Goal: Task Accomplishment & Management: Manage account settings

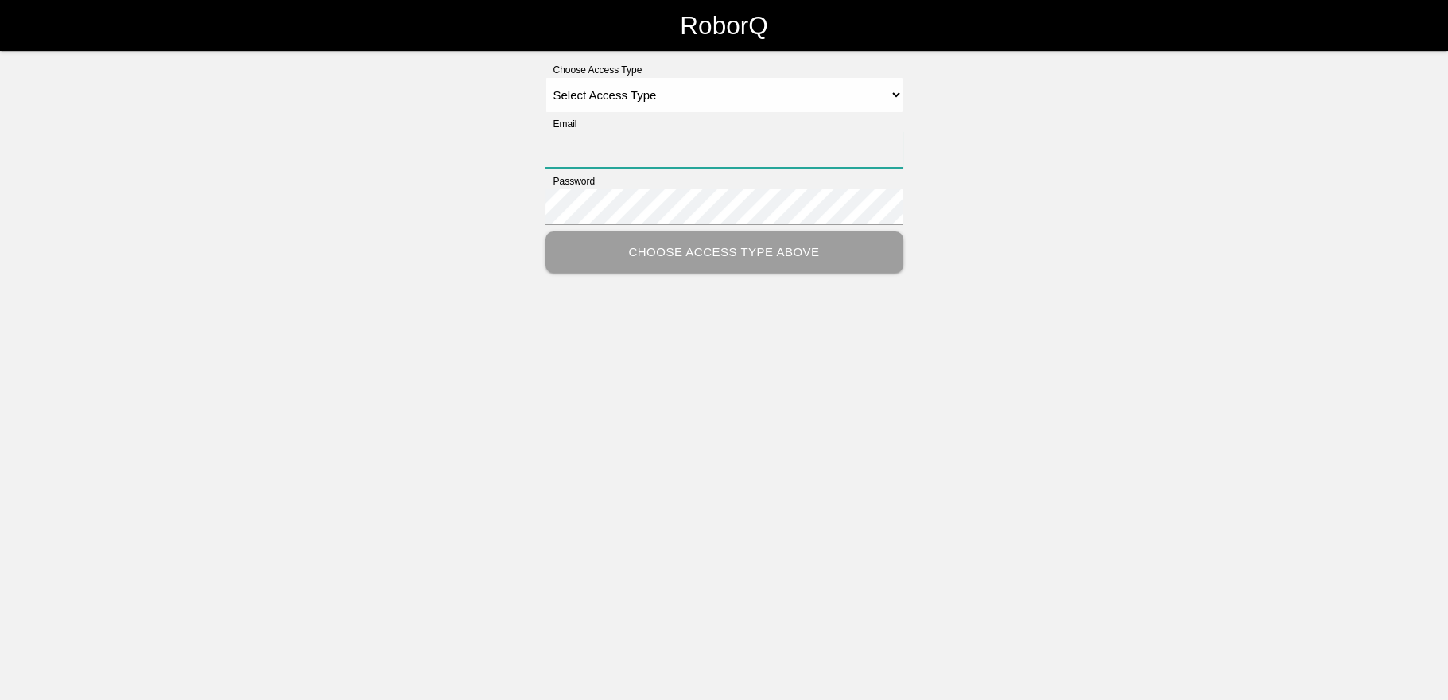
click at [672, 155] on input "Email" at bounding box center [724, 149] width 358 height 37
type input "[PERSON_NAME][EMAIL_ADDRESS][DOMAIN_NAME]"
click at [900, 89] on select "Select Access Type Admin Customer Supervisor Worker" at bounding box center [724, 95] width 358 height 36
select select "Customer"
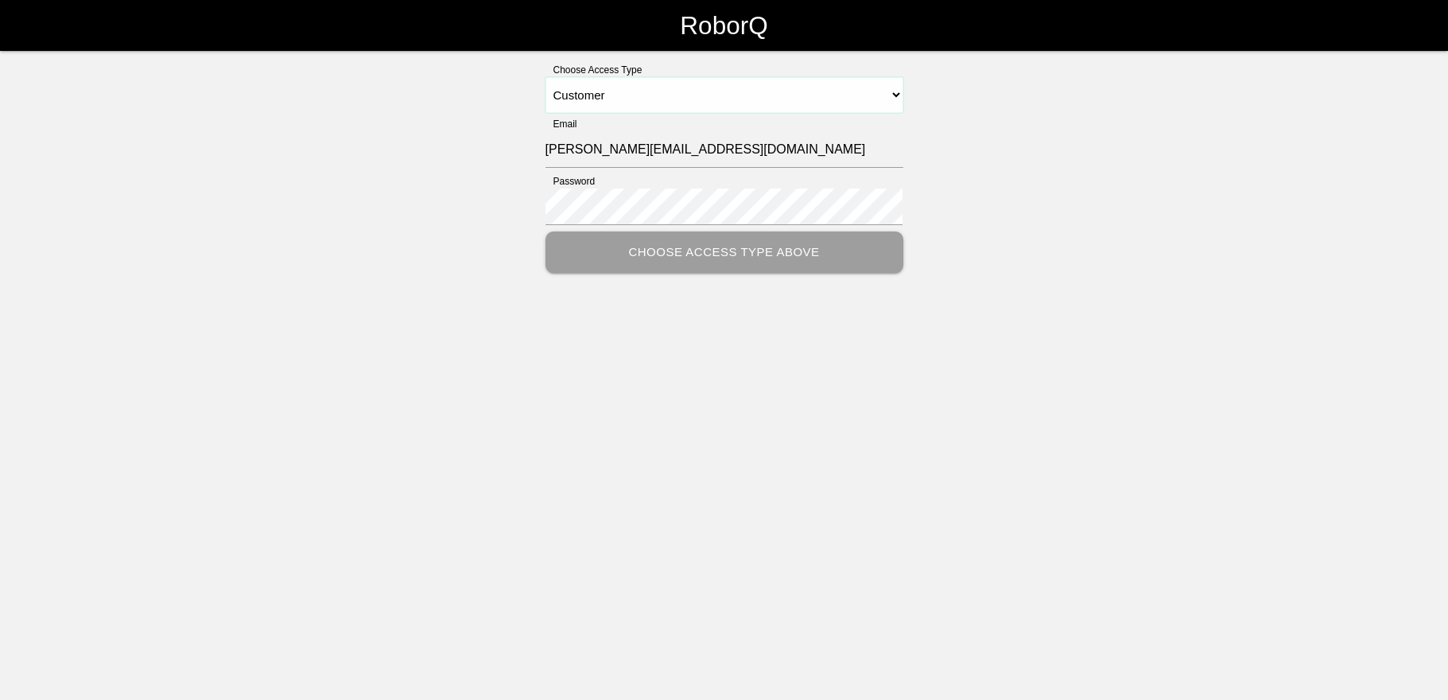
click at [545, 77] on select "Select Access Type Admin Customer Supervisor Worker" at bounding box center [724, 95] width 358 height 36
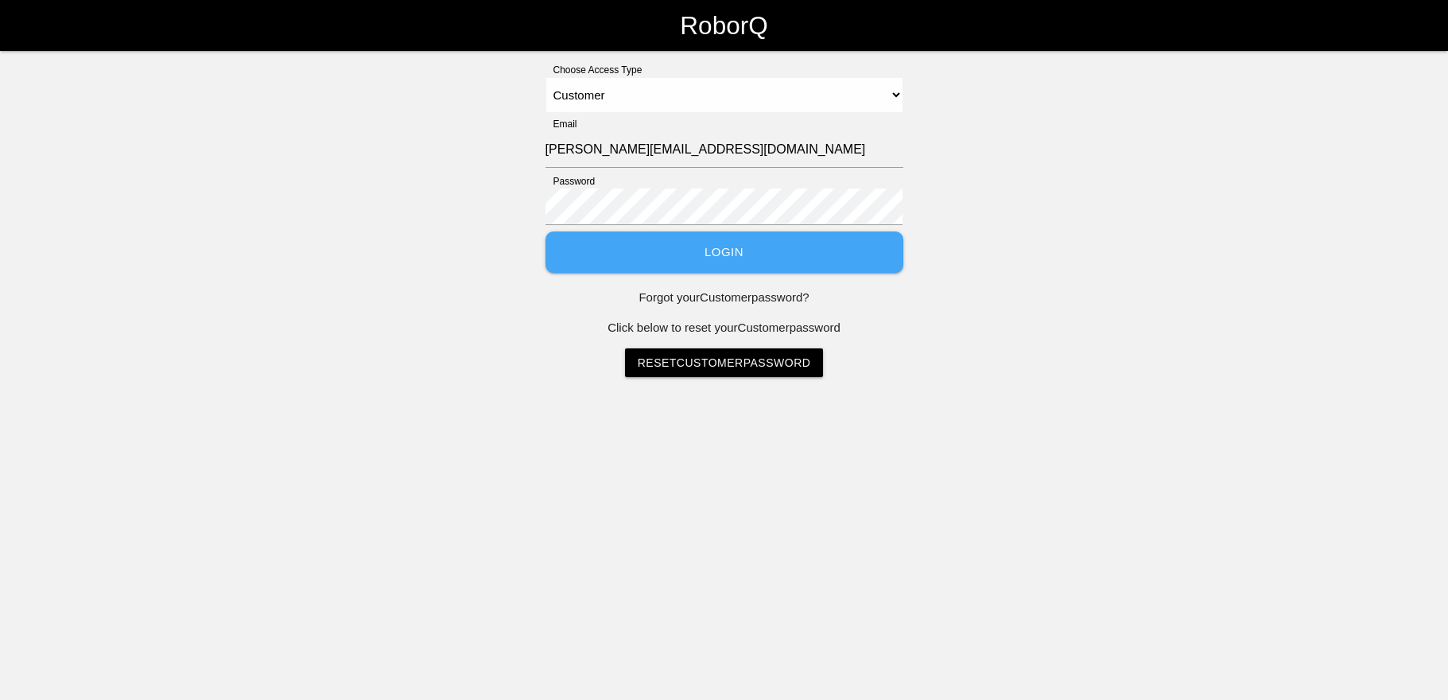
click at [721, 243] on button "Login" at bounding box center [724, 252] width 358 height 42
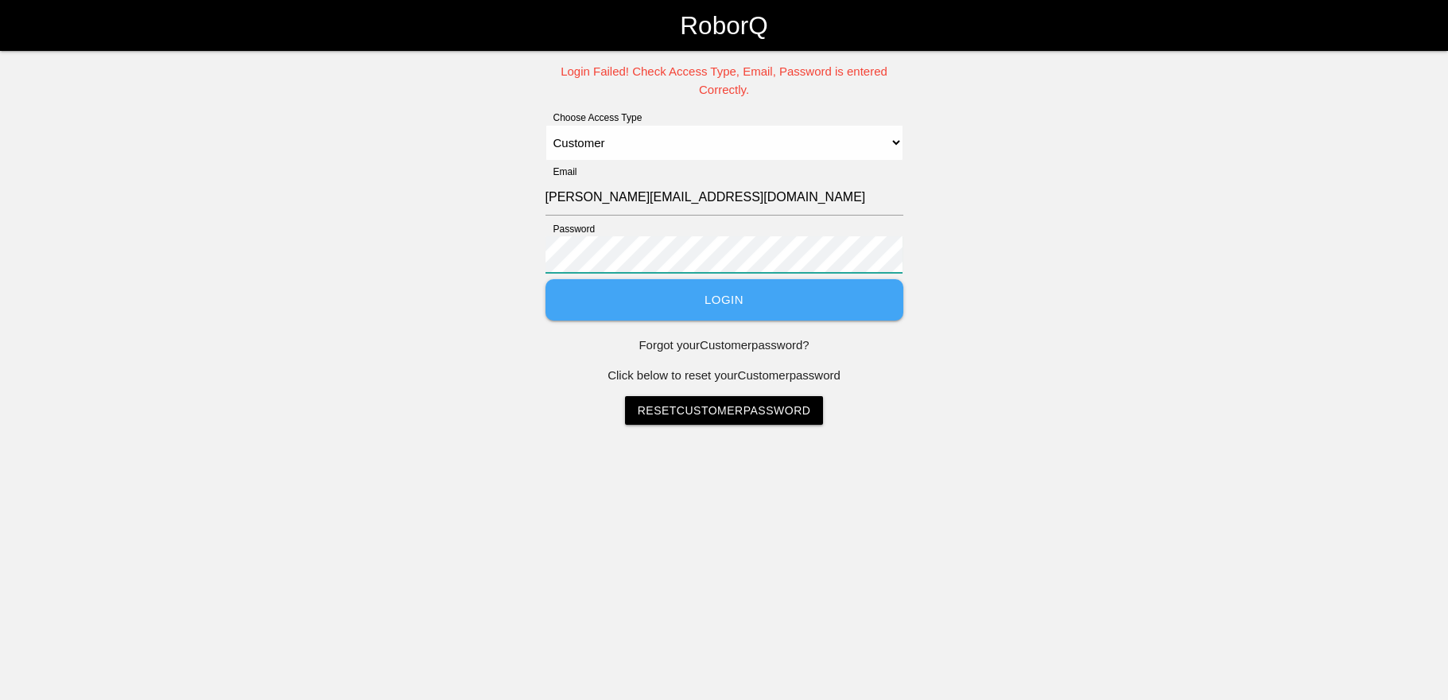
click at [525, 254] on div "Login Failed! Check Access Type, Email, Password is entered Correctly. Choose A…" at bounding box center [724, 244] width 1448 height 362
click at [545, 279] on button "Login" at bounding box center [724, 300] width 358 height 42
click at [708, 295] on button "Login" at bounding box center [724, 300] width 358 height 42
click at [545, 279] on button "Login" at bounding box center [724, 300] width 358 height 42
click at [704, 348] on p "Forgot your Customer password?" at bounding box center [724, 345] width 358 height 18
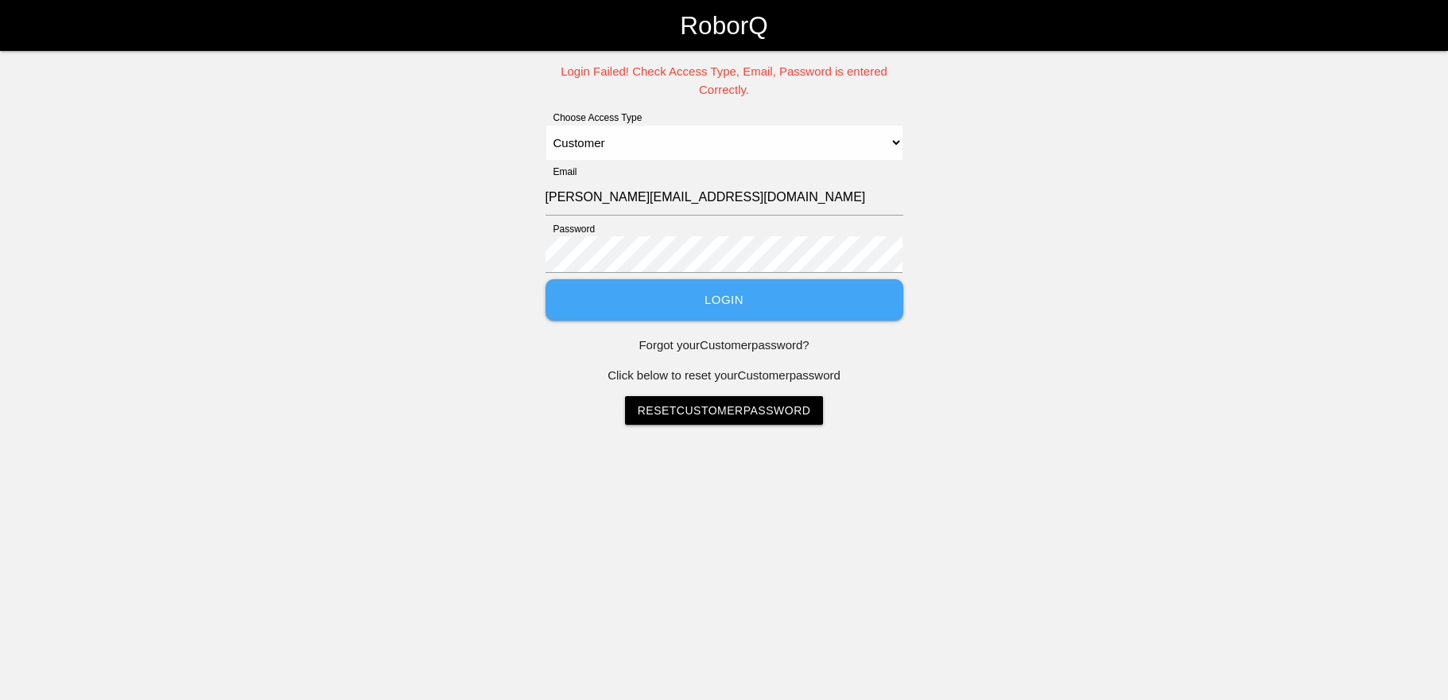
click at [697, 398] on link "Reset Customer Password" at bounding box center [724, 410] width 199 height 29
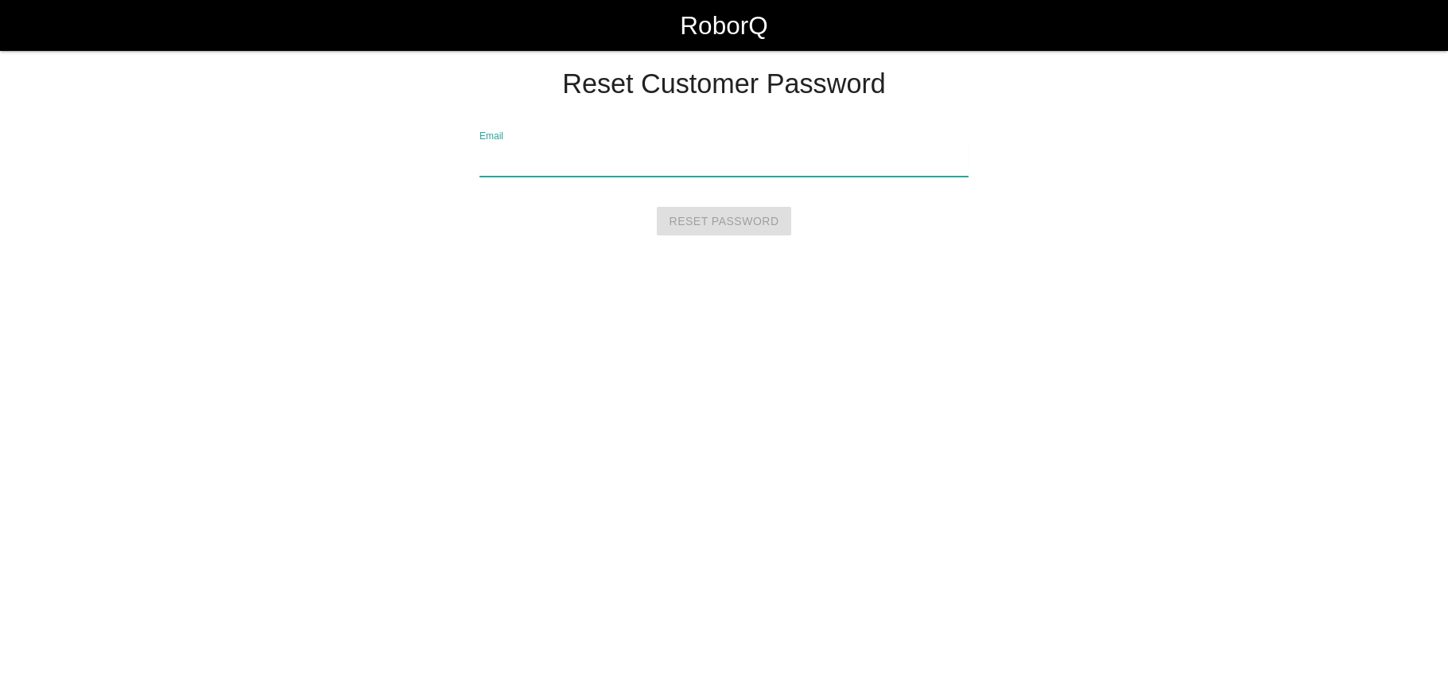
click at [503, 157] on input "Email" at bounding box center [723, 158] width 489 height 37
type input "[PERSON_NAME][EMAIL_ADDRESS][DOMAIN_NAME]"
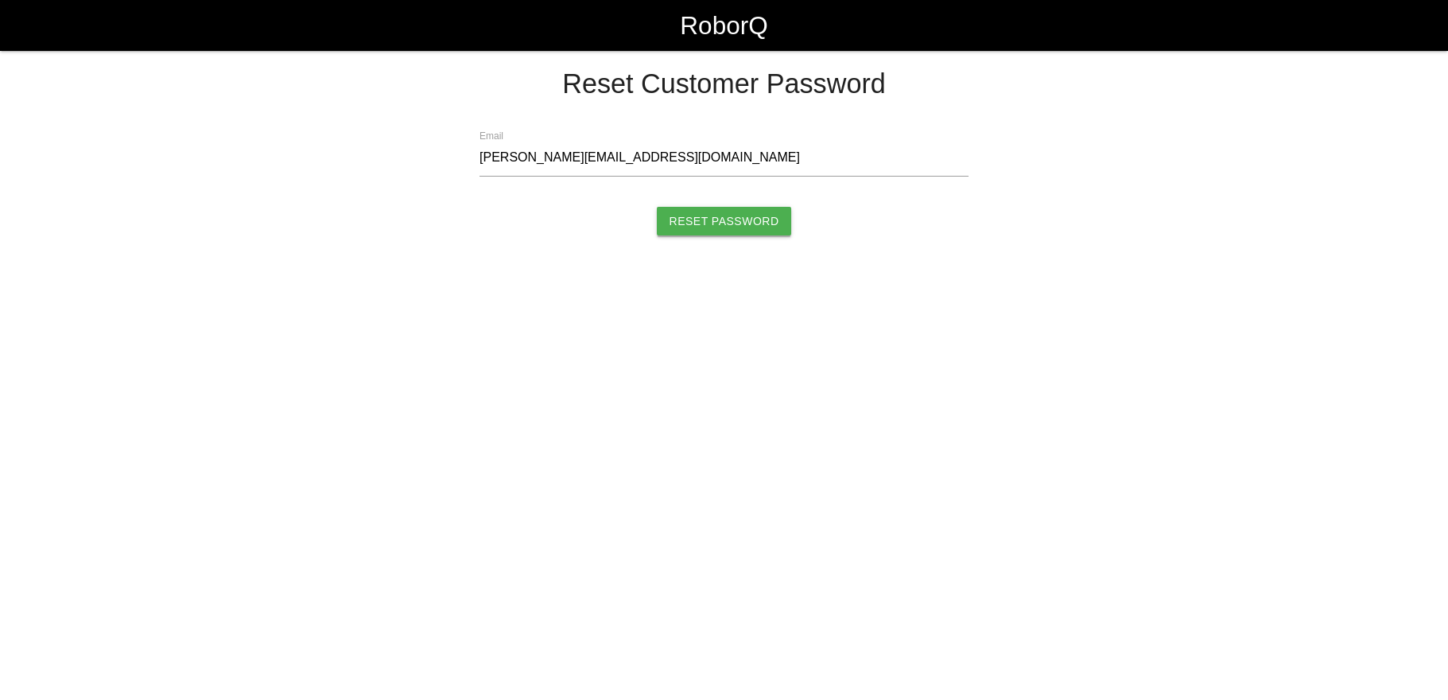
click at [743, 218] on input "Reset Password" at bounding box center [724, 221] width 135 height 29
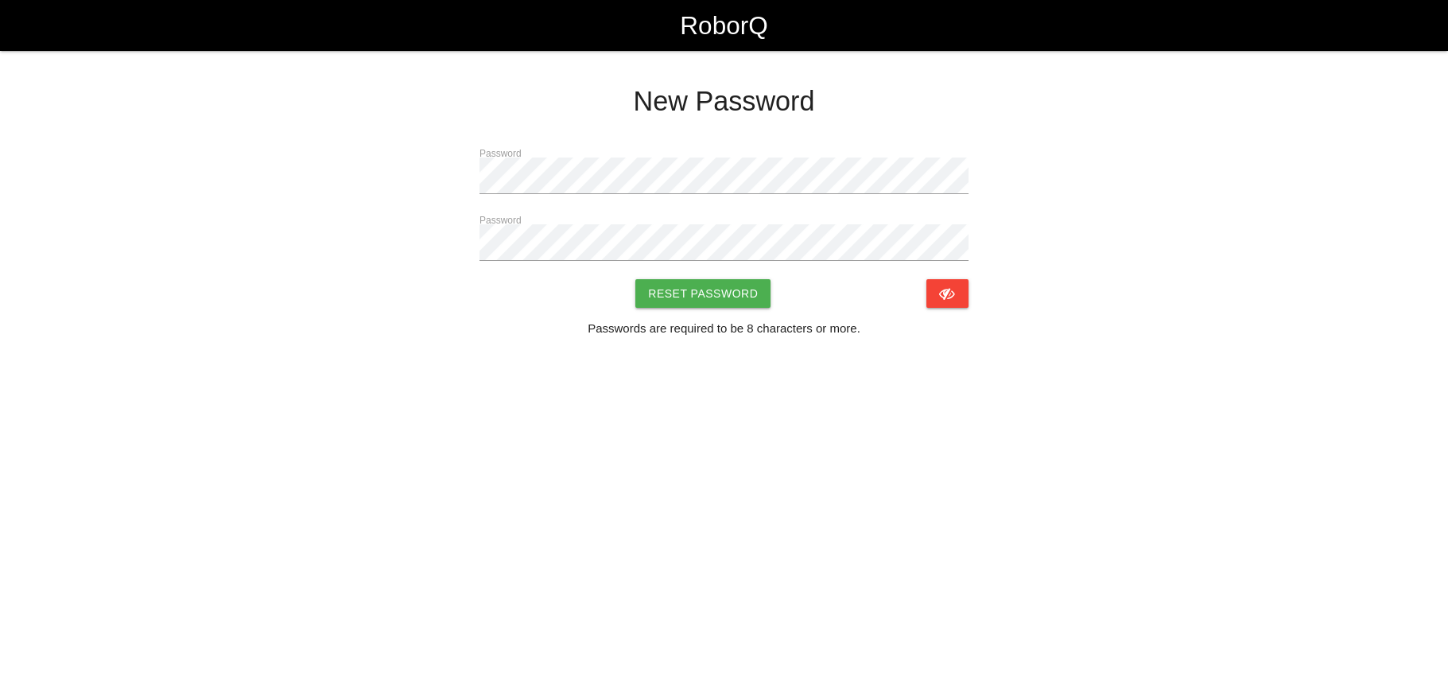
click at [468, 218] on div "Password Password Reset Password Passwords are required to be 8 characters or m…" at bounding box center [724, 248] width 1014 height 204
click at [487, 222] on label "Password" at bounding box center [500, 220] width 42 height 14
click at [635, 279] on button "Reset Password" at bounding box center [702, 293] width 135 height 29
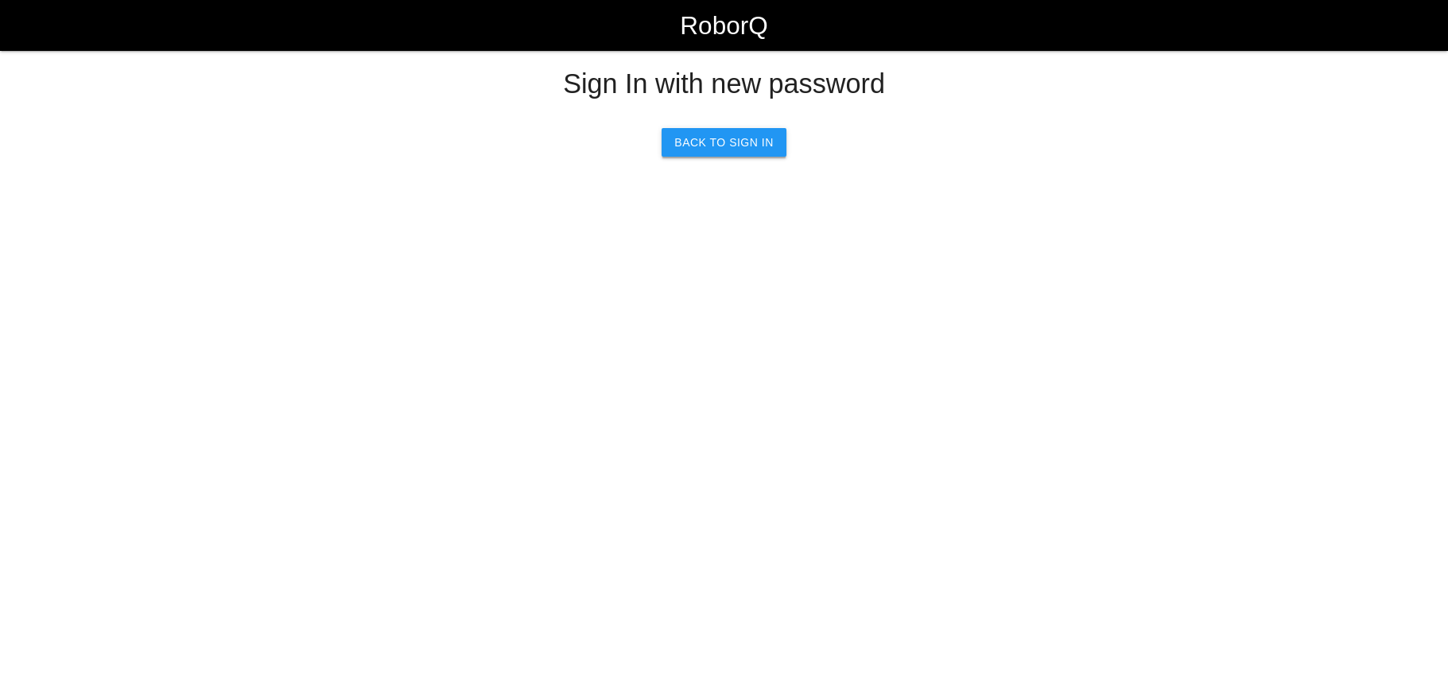
click at [741, 138] on link "Back to Sign In" at bounding box center [724, 142] width 124 height 29
select select "Customer"
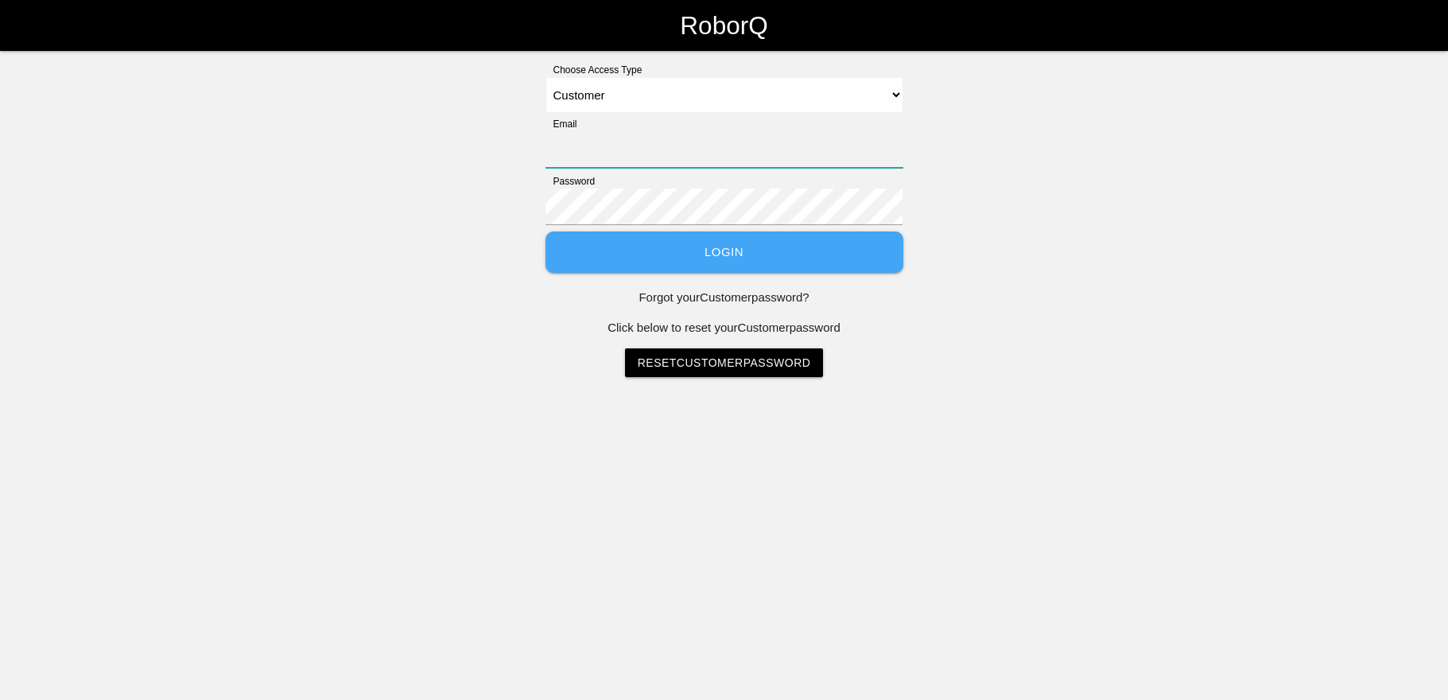
click at [582, 145] on input "Email" at bounding box center [724, 149] width 358 height 37
type input "donna@ep-oem.com"
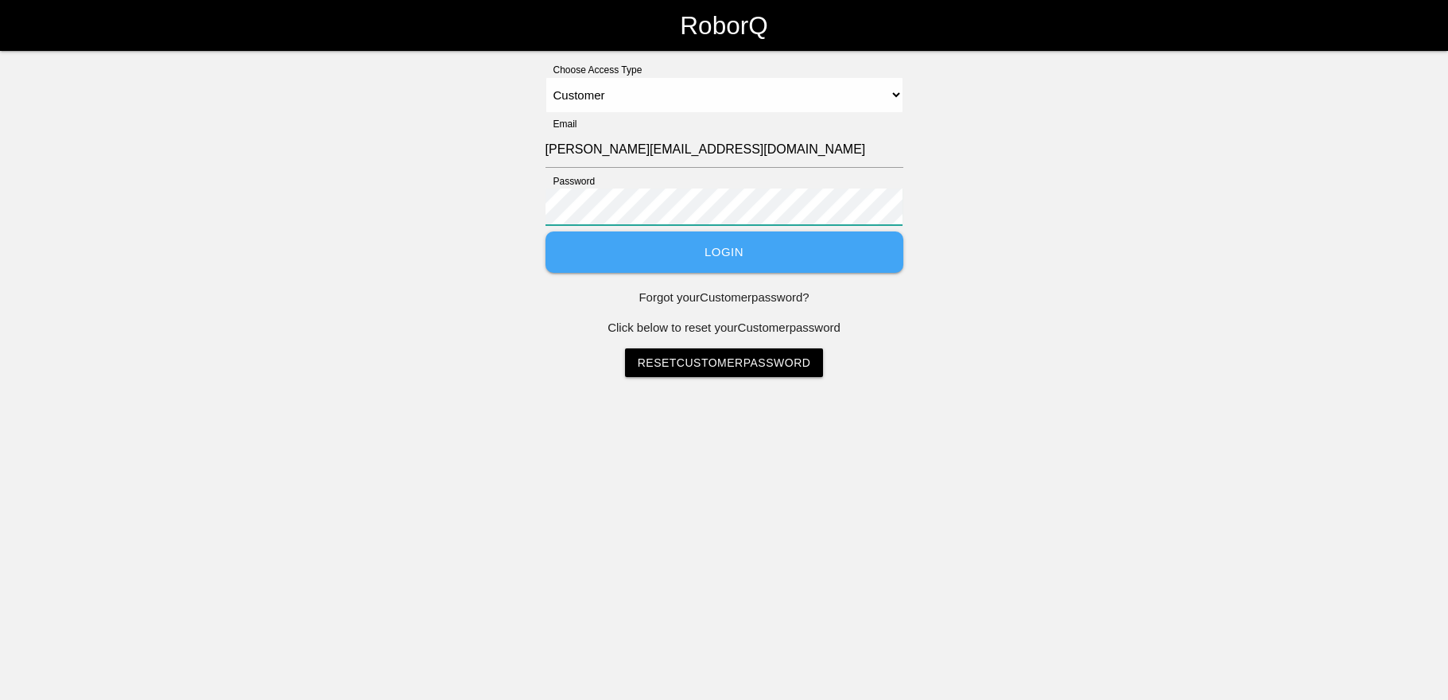
click at [545, 231] on button "Login" at bounding box center [724, 252] width 358 height 42
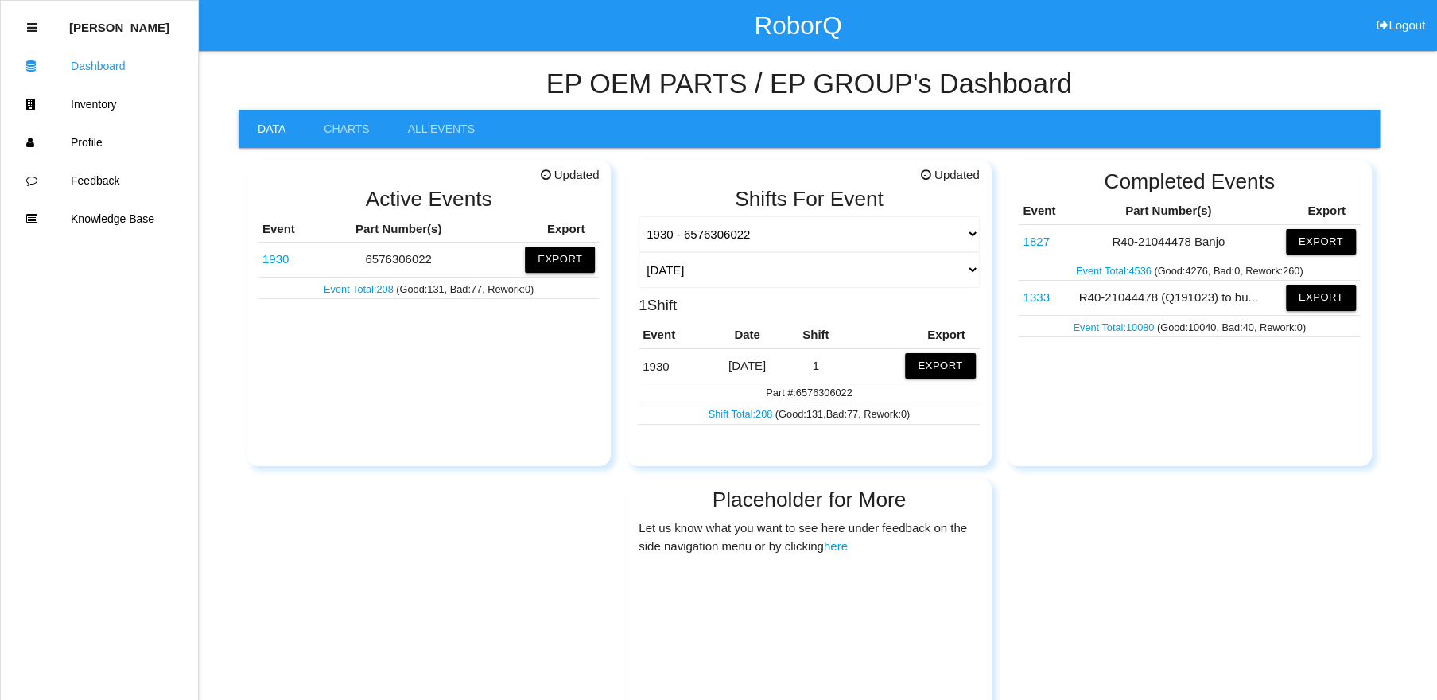
click at [569, 263] on button "Export" at bounding box center [560, 258] width 70 height 25
click at [545, 259] on button "Excel" at bounding box center [544, 260] width 29 height 14
click at [942, 359] on button "Export" at bounding box center [940, 365] width 70 height 25
click at [1415, 12] on button "Logout" at bounding box center [1401, 6] width 72 height 12
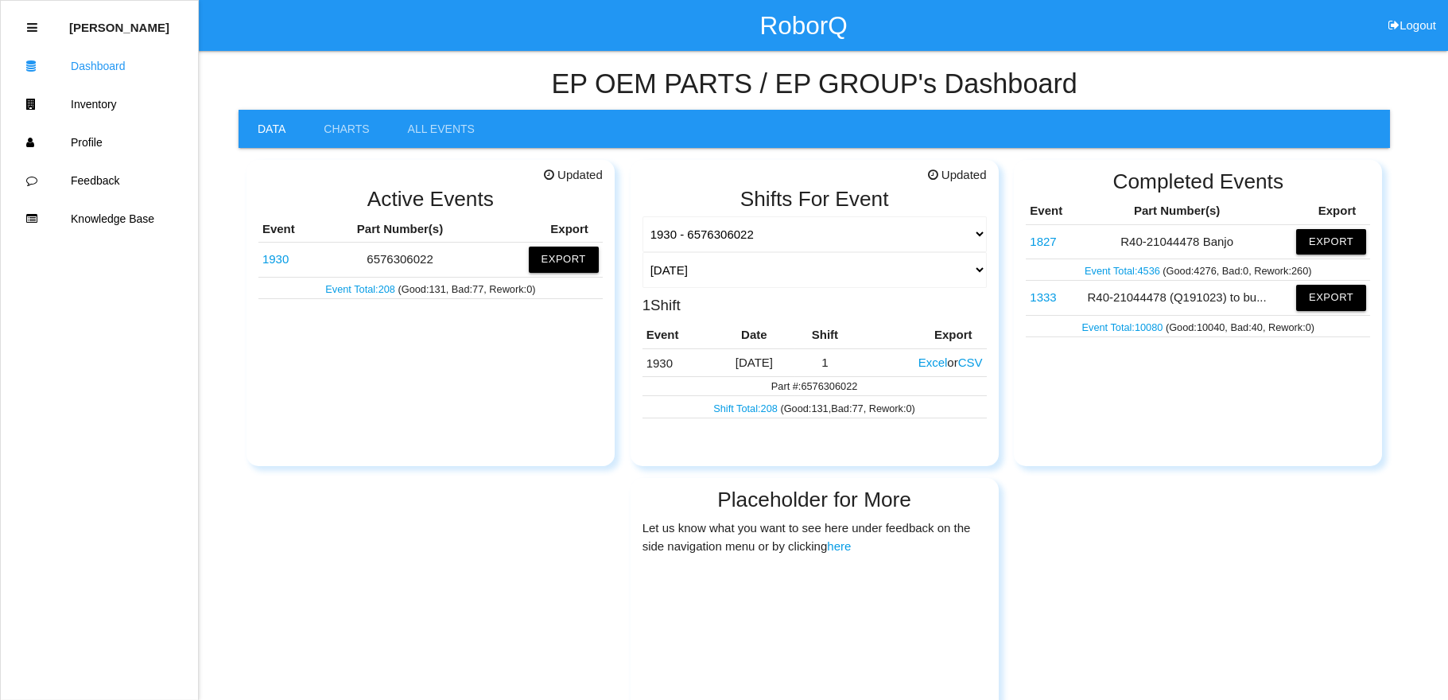
select select "Customer"
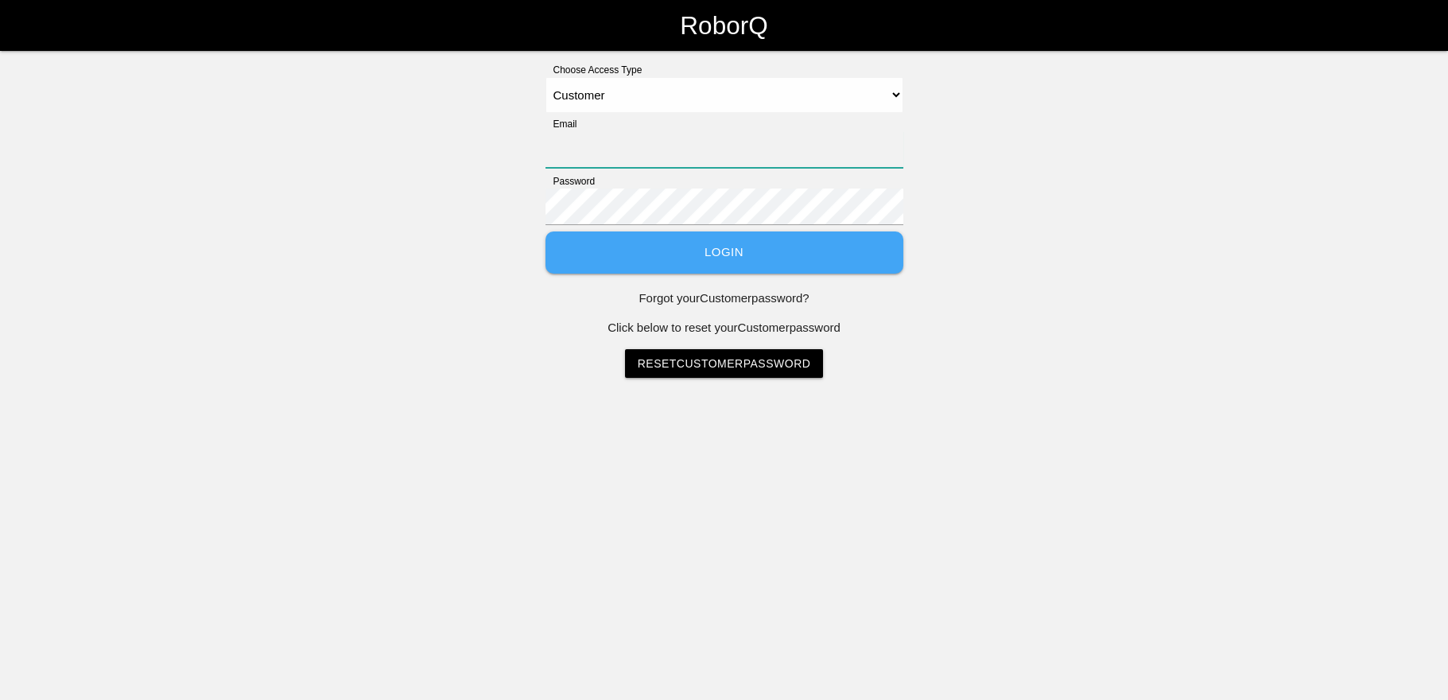
type input "donna@ep-oem.com"
